Goal: Information Seeking & Learning: Learn about a topic

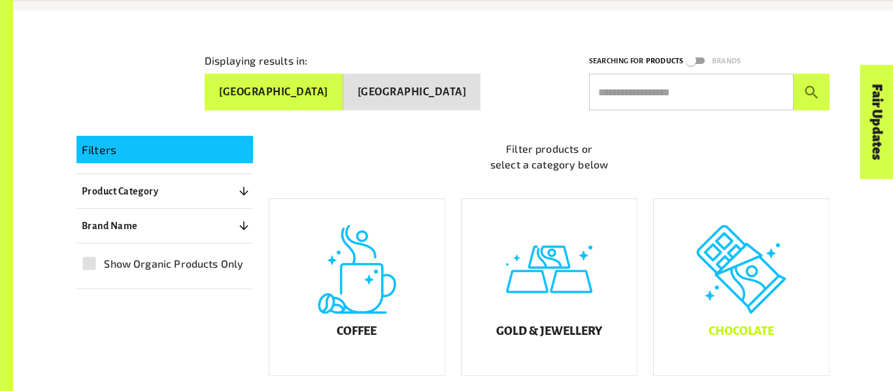
click at [724, 305] on div "Chocolate" at bounding box center [741, 287] width 175 height 176
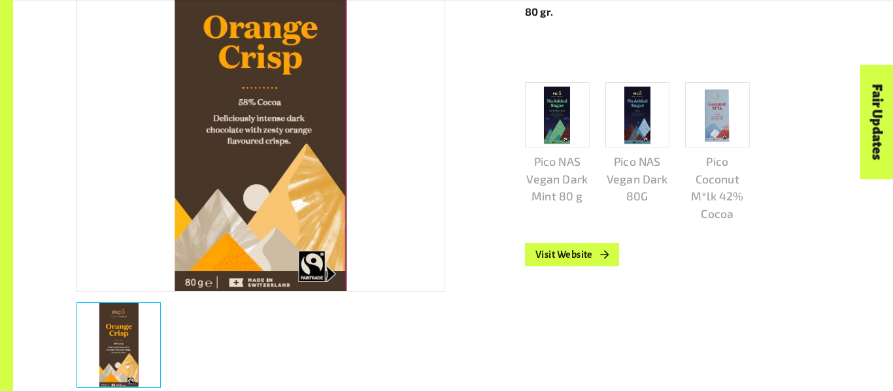
click at [550, 122] on img at bounding box center [557, 115] width 26 height 58
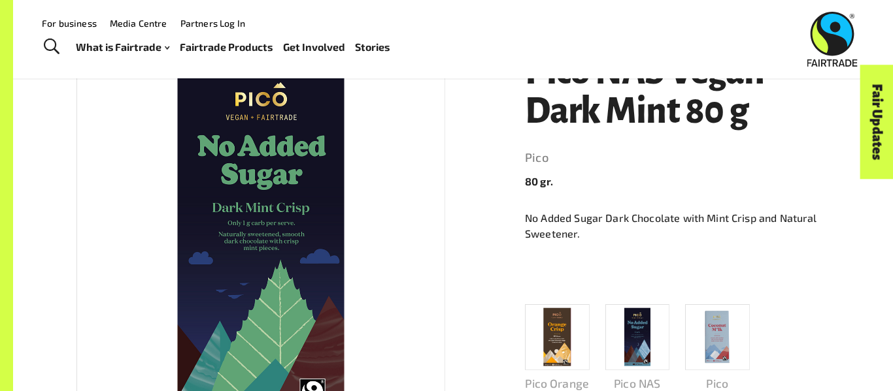
click at [643, 314] on img at bounding box center [637, 337] width 26 height 58
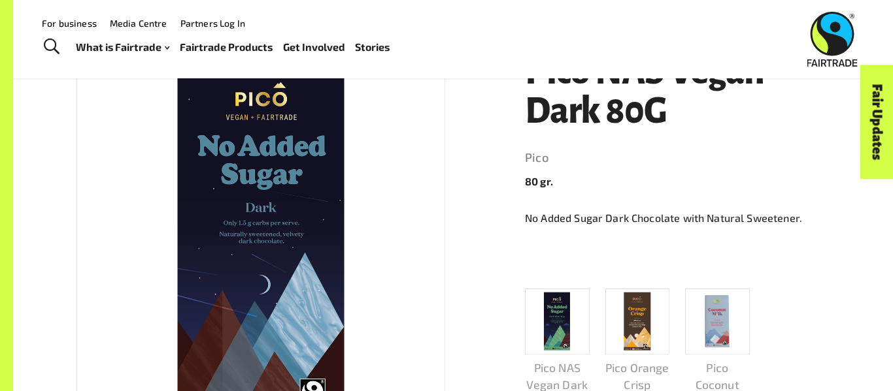
click at [730, 325] on img at bounding box center [717, 321] width 57 height 57
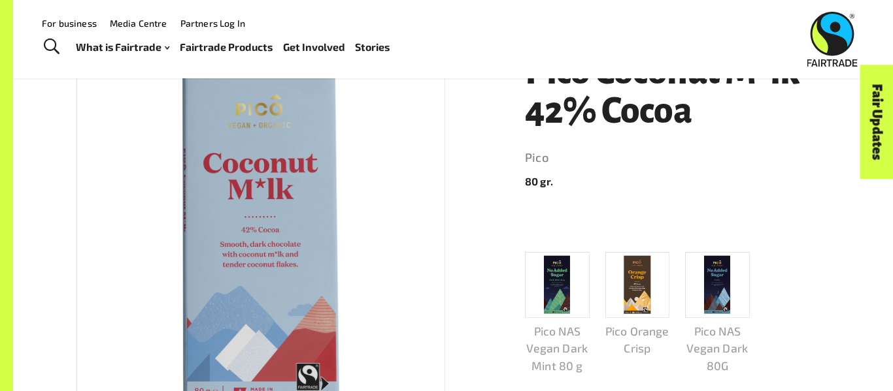
click at [733, 273] on div at bounding box center [717, 285] width 65 height 66
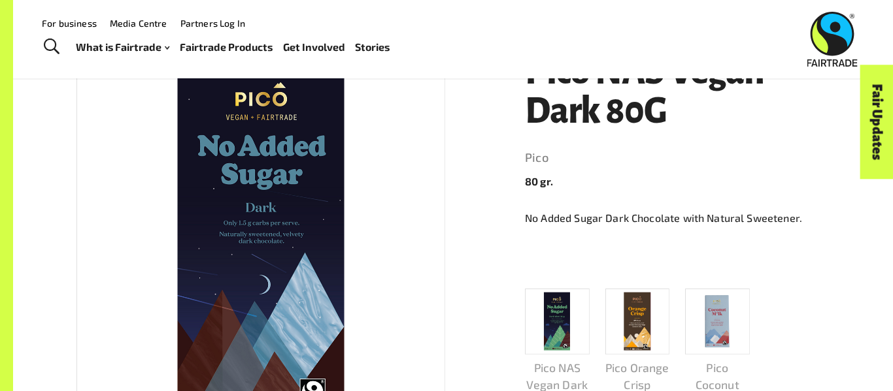
click at [708, 297] on img at bounding box center [717, 321] width 57 height 57
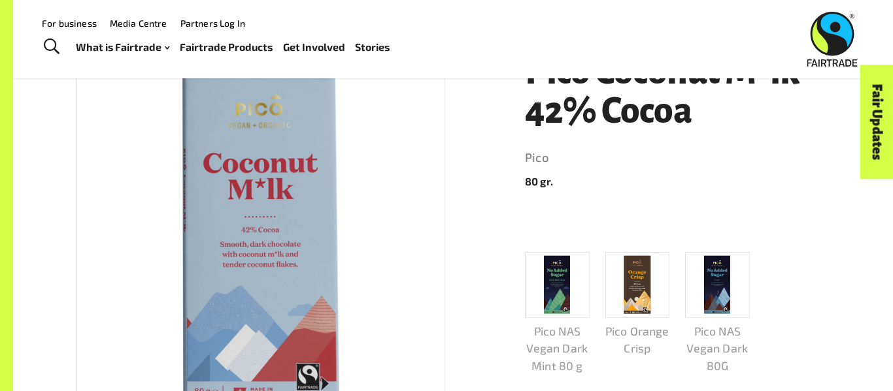
click at [744, 280] on div at bounding box center [717, 285] width 65 height 66
